Goal: Task Accomplishment & Management: Manage account settings

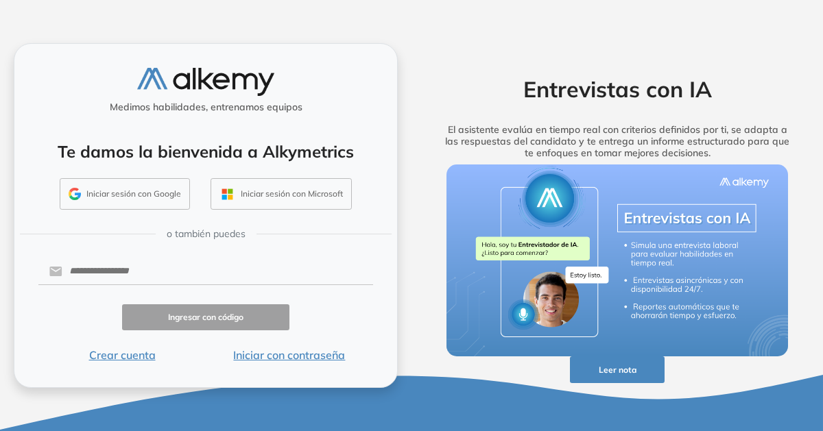
click at [137, 191] on button "Iniciar sesión con Google" at bounding box center [125, 194] width 130 height 32
